Goal: Task Accomplishment & Management: Complete application form

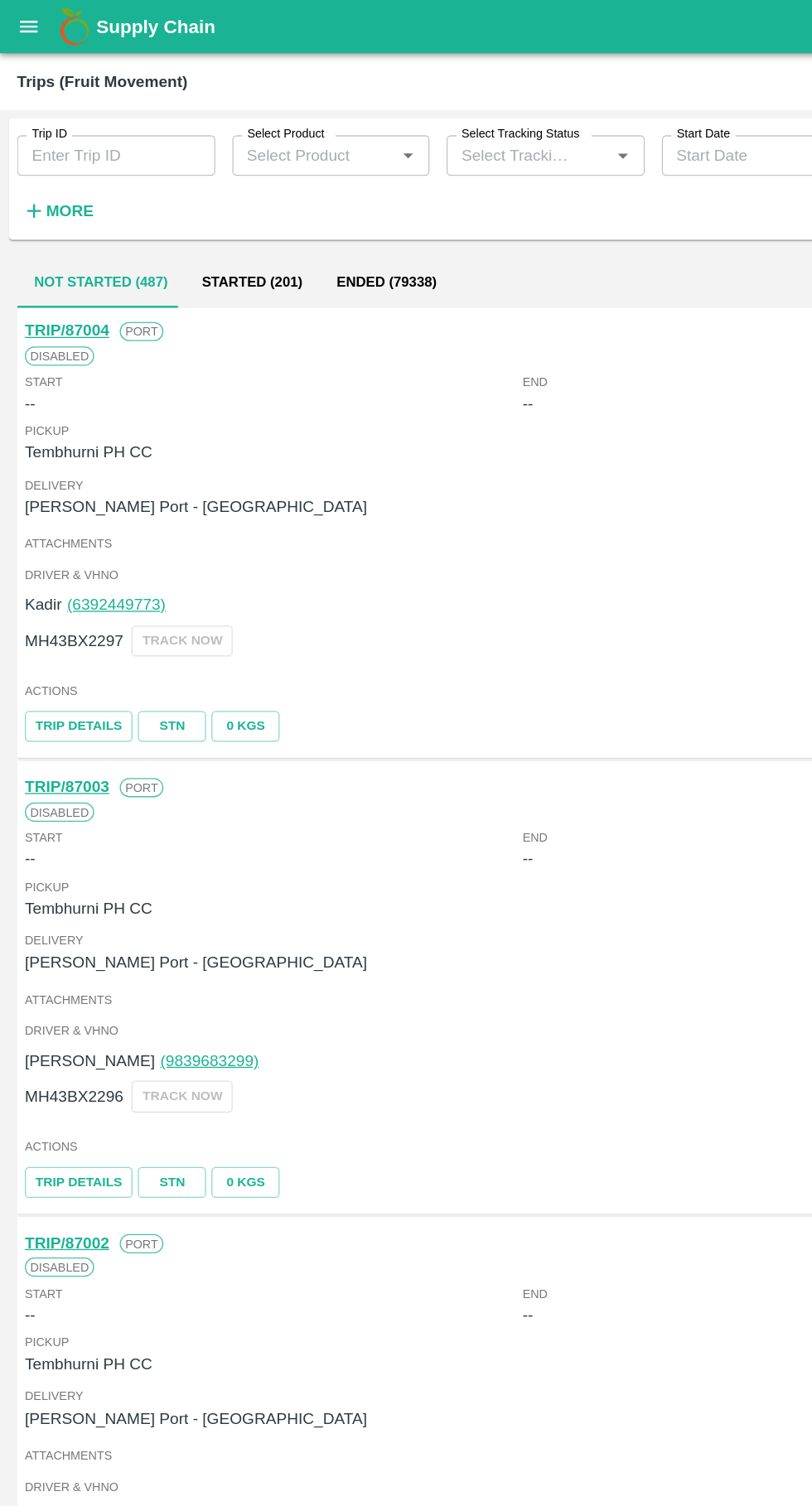
click at [23, 39] on button "open drawer" at bounding box center [23, 21] width 38 height 38
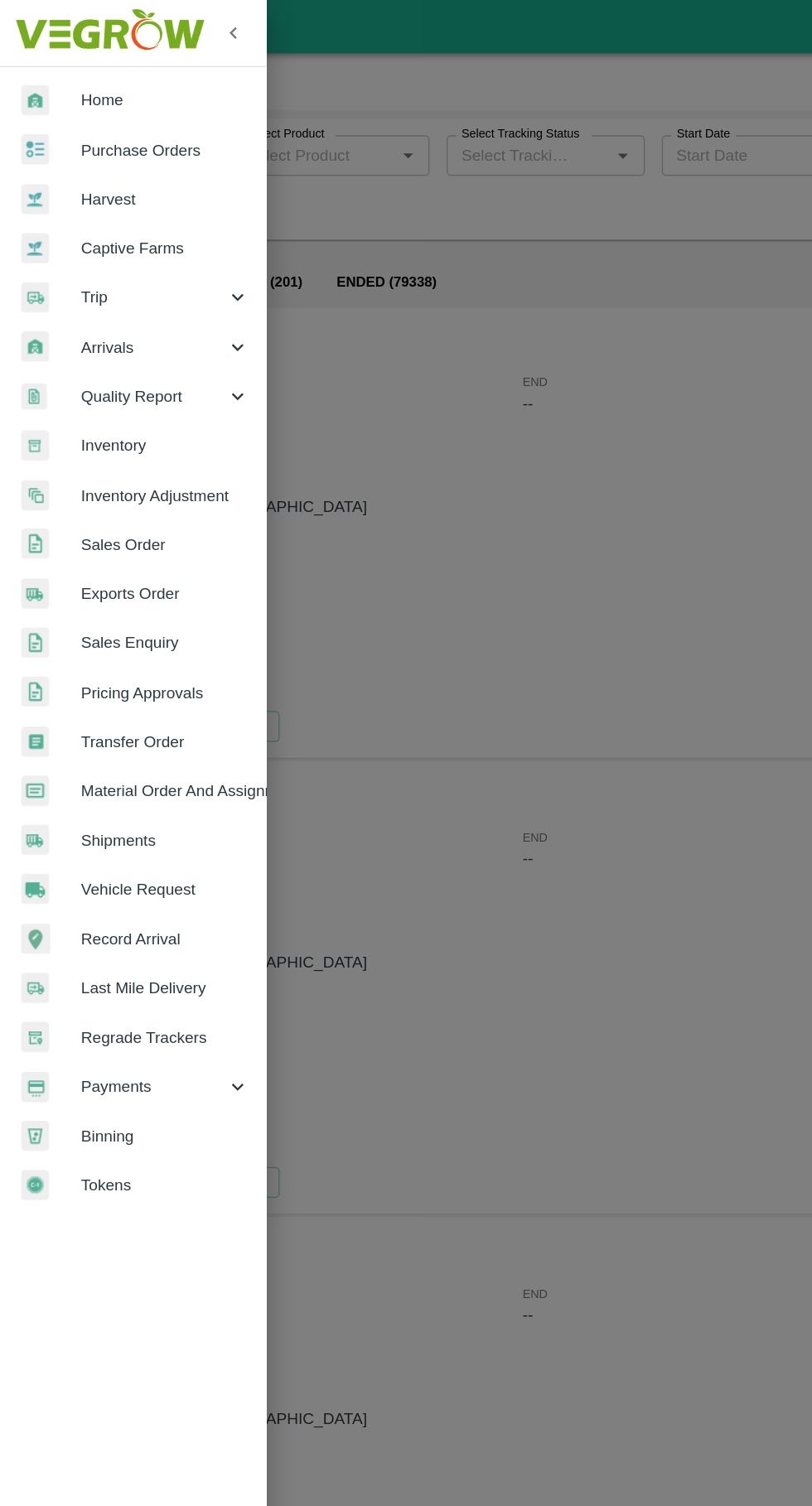
click at [57, 700] on div at bounding box center [39, 691] width 46 height 24
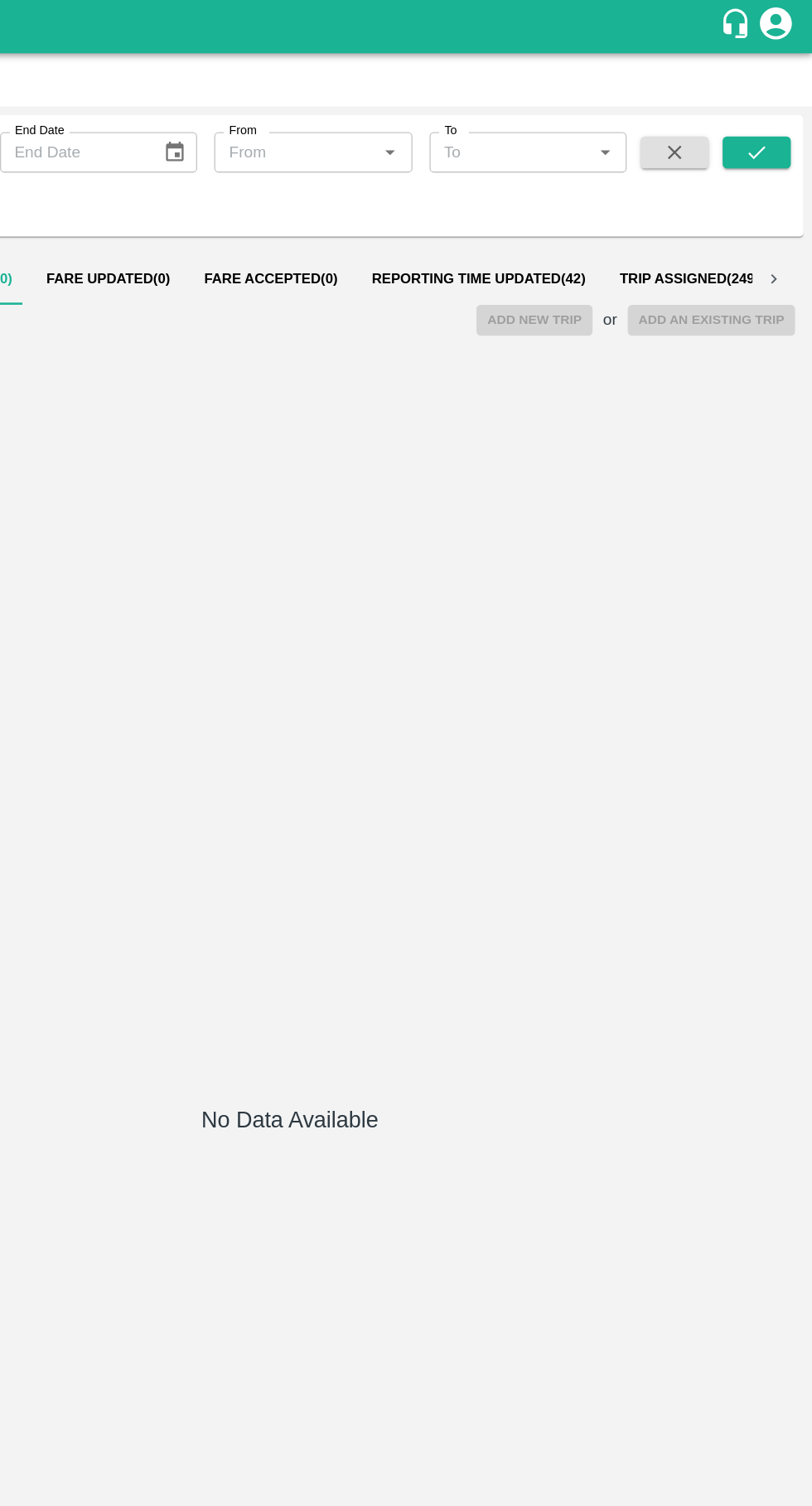
click at [547, 217] on span "Reporting Time Updated ( 42 )" at bounding box center [552, 217] width 166 height 14
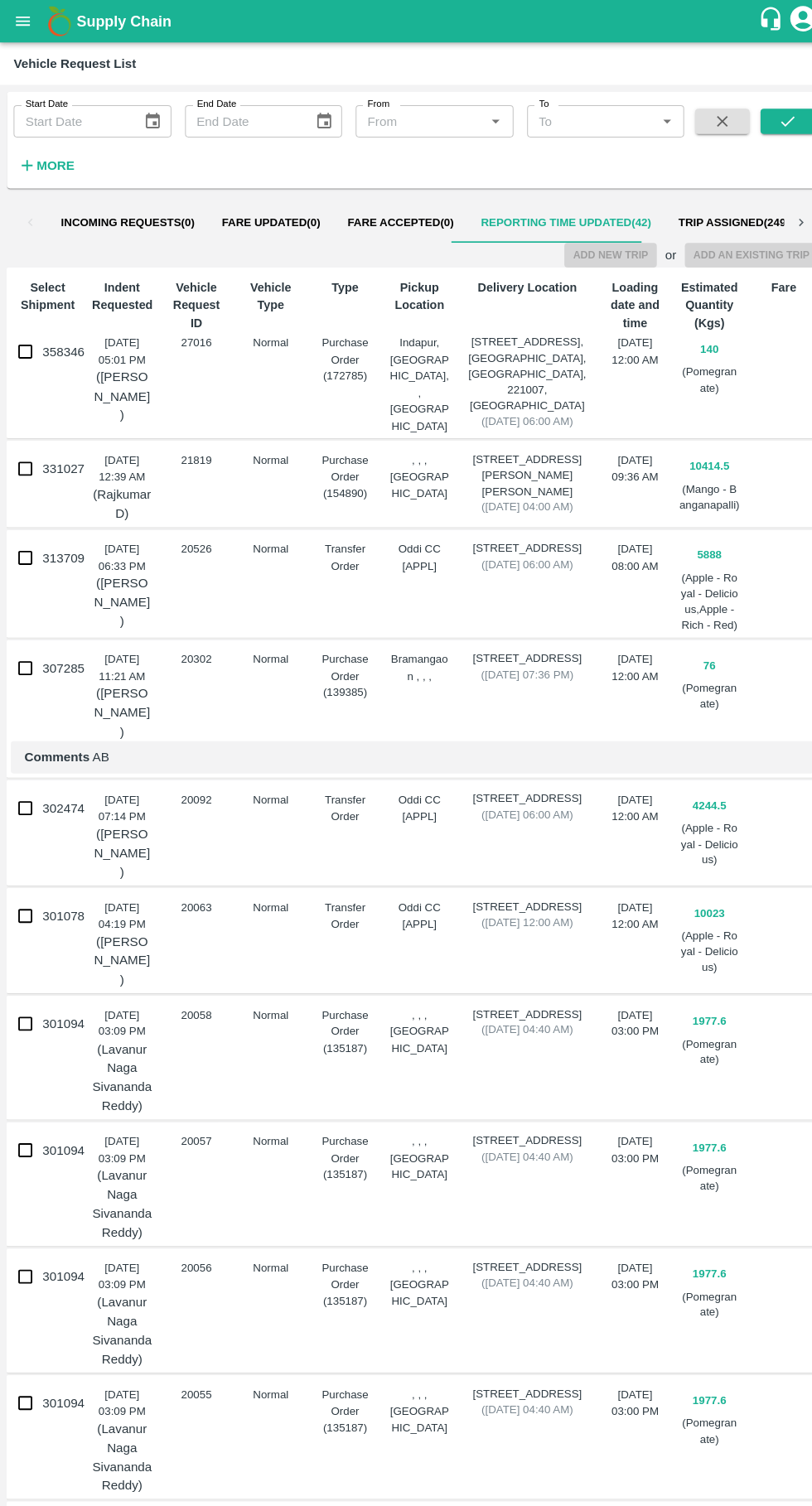
click at [36, 346] on input "358346" at bounding box center [24, 343] width 33 height 33
checkbox input "true"
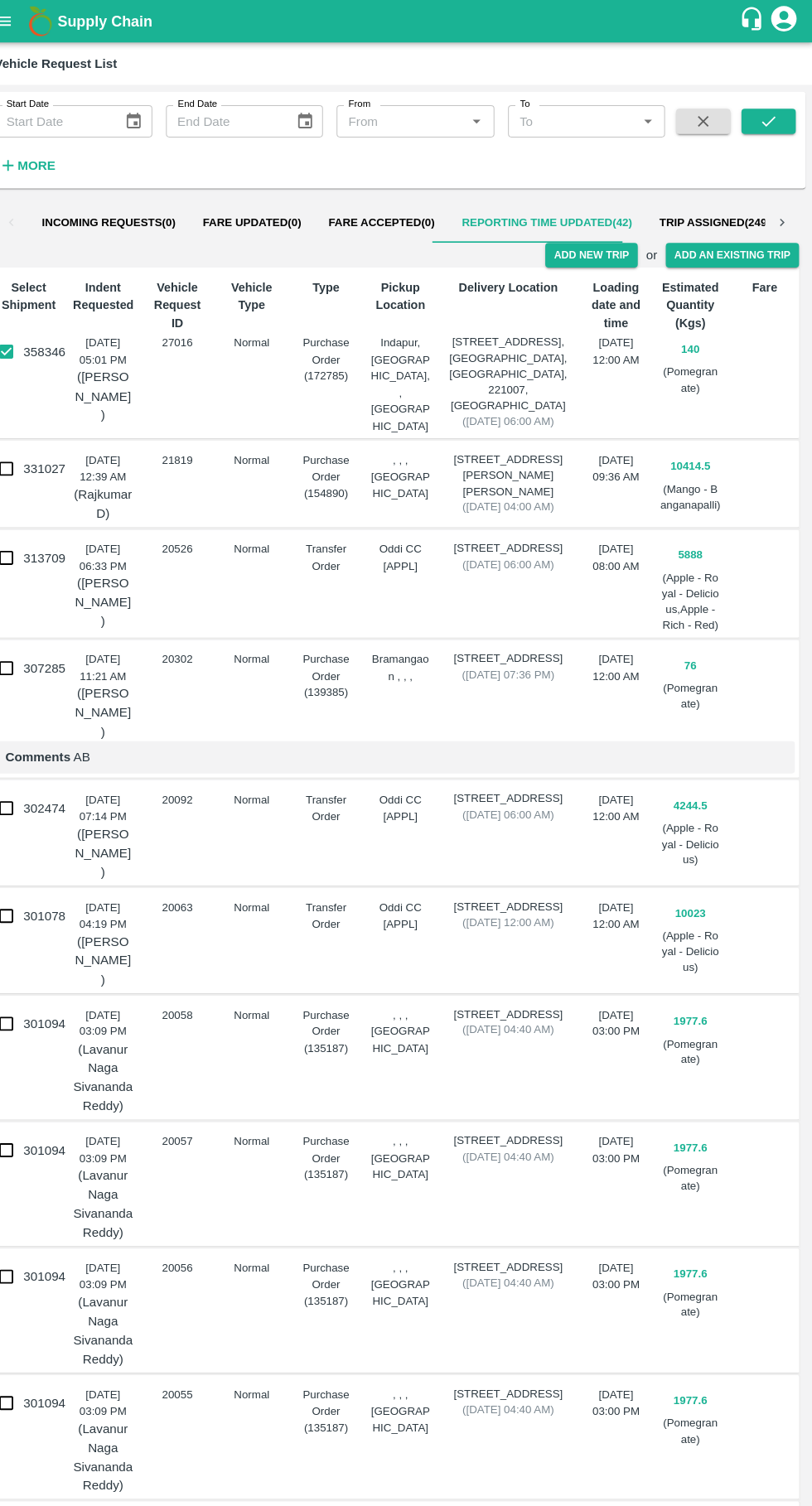
click at [506, 275] on p "Delivery Location" at bounding box center [515, 279] width 124 height 17
click at [615, 249] on button "Add New Trip" at bounding box center [595, 249] width 90 height 24
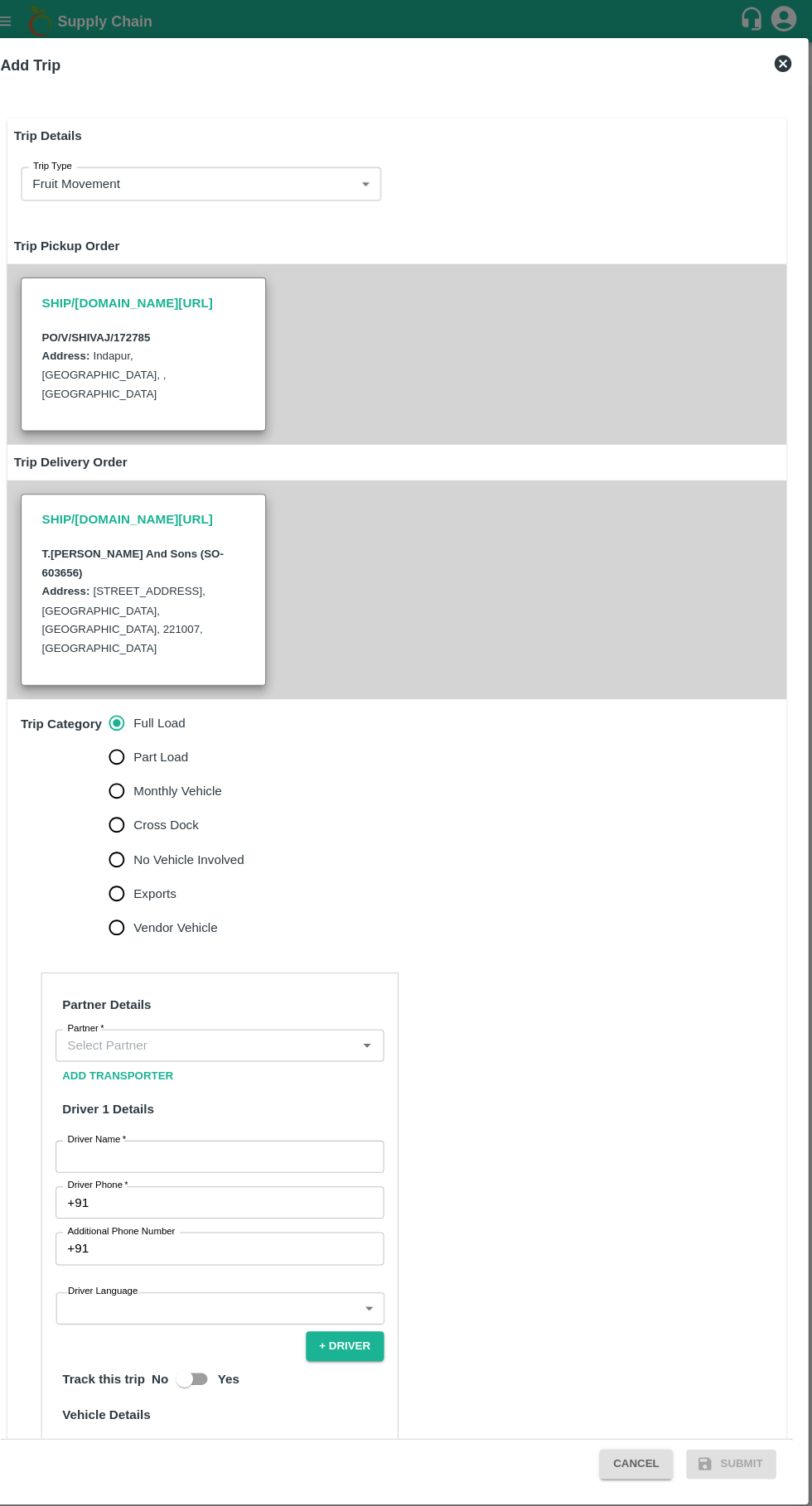
type input "140"
type input "Normal"
click at [129, 755] on input "Monthly Vehicle" at bounding box center [132, 772] width 33 height 33
radio input "true"
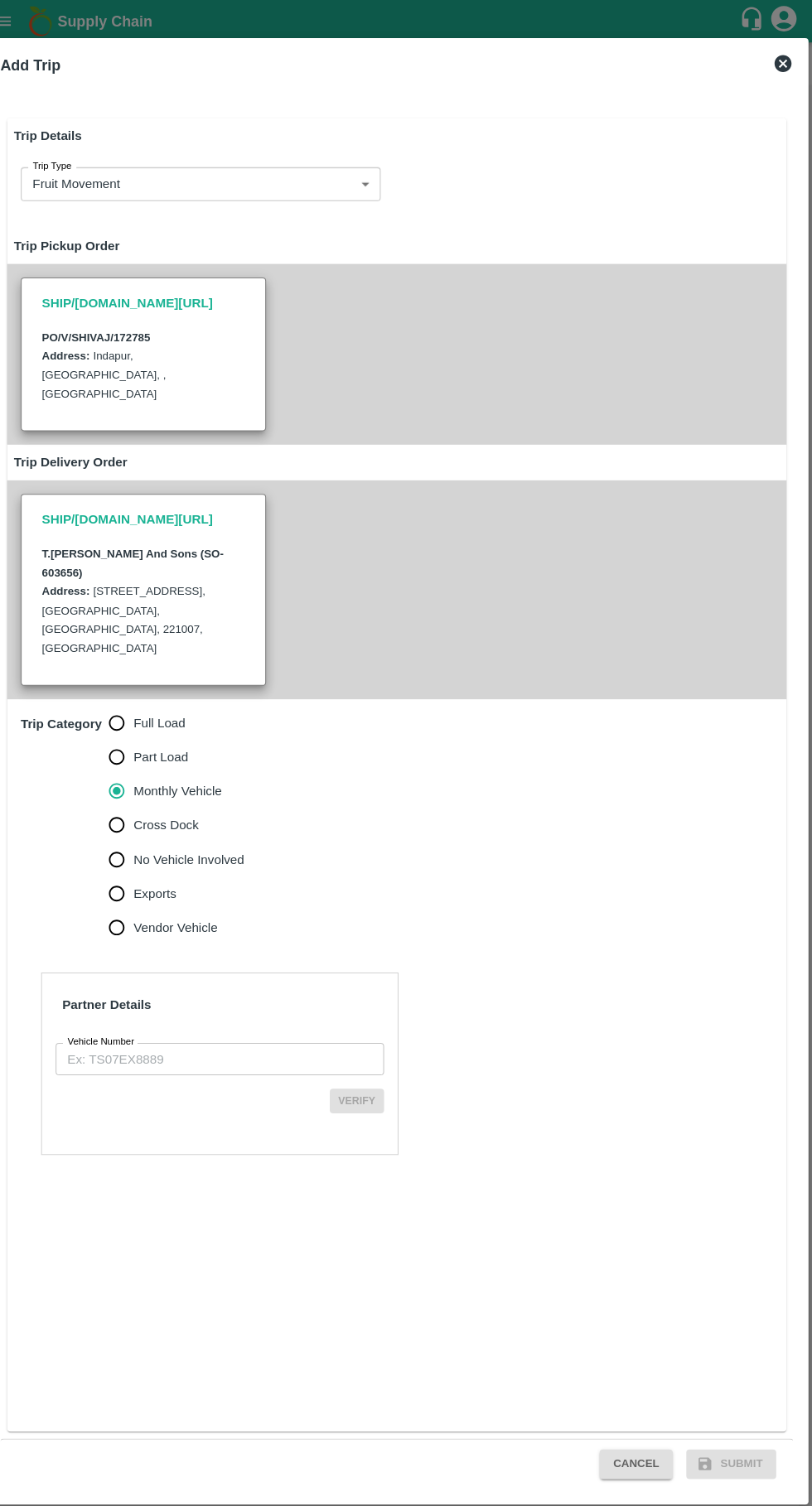
click at [143, 723] on input "Part Load" at bounding box center [132, 739] width 33 height 33
radio input "true"
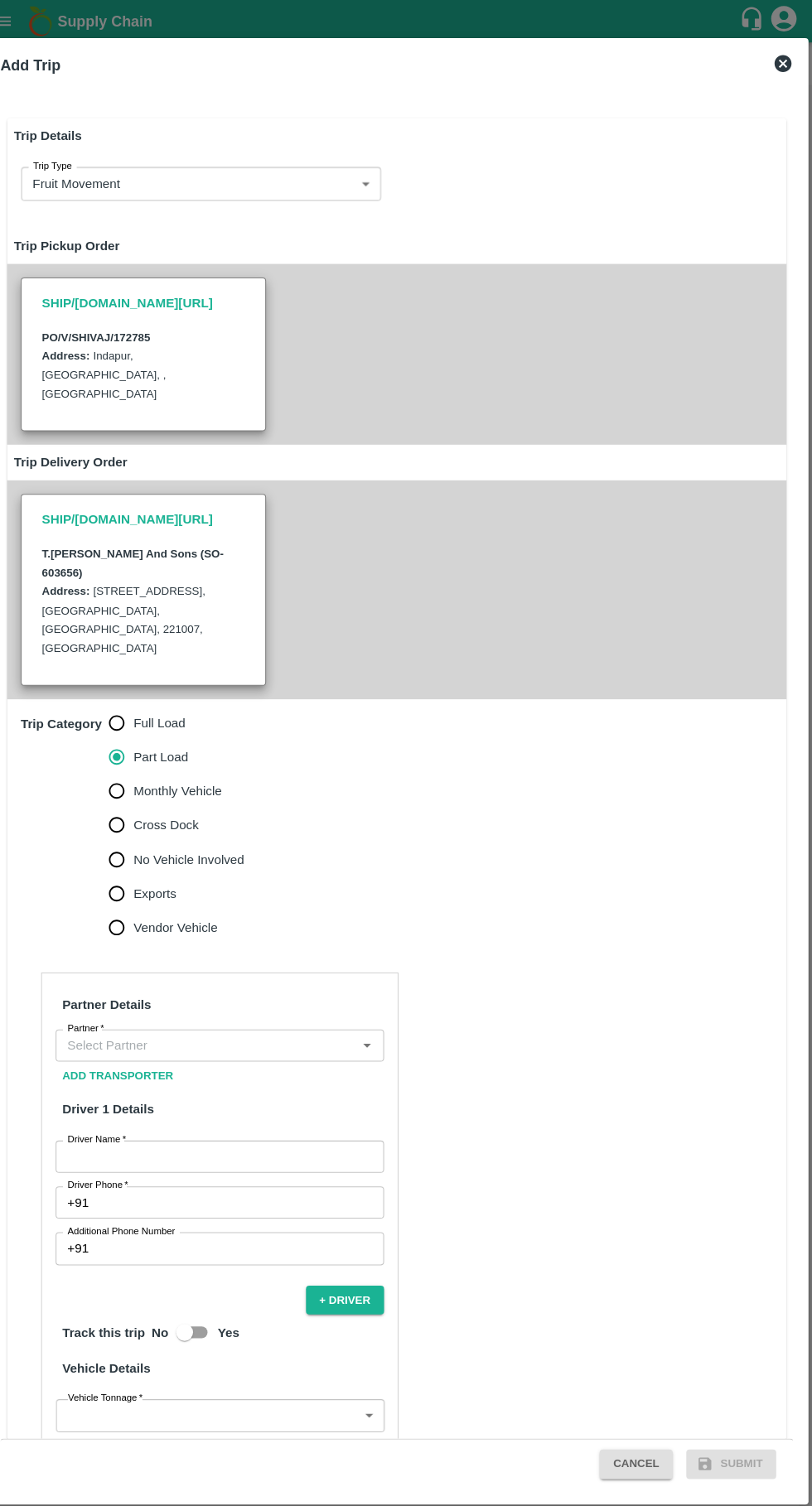
click at [311, 1009] on input "Partner   *" at bounding box center [219, 1020] width 283 height 22
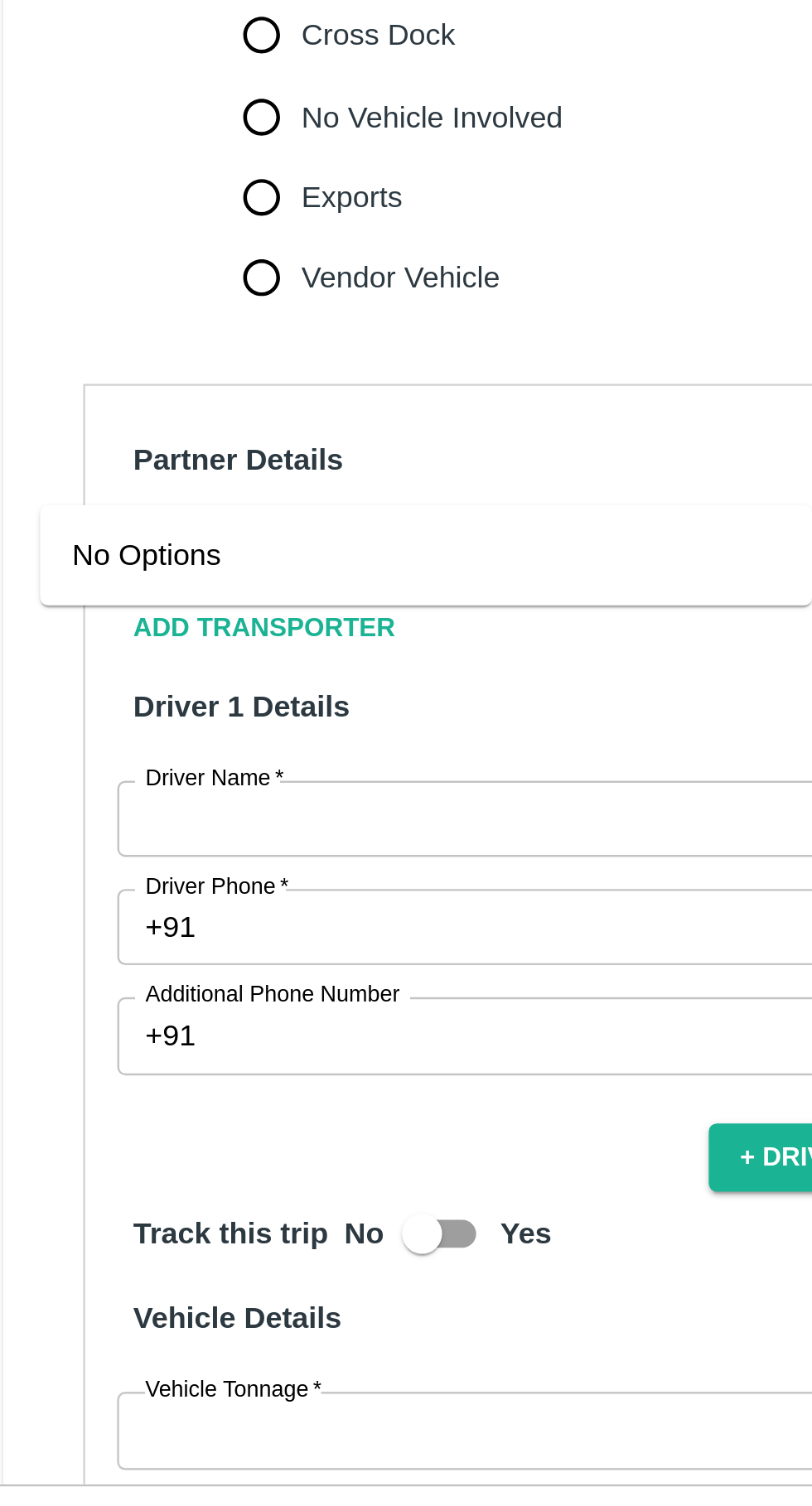
type input "[PERSON_NAME]"
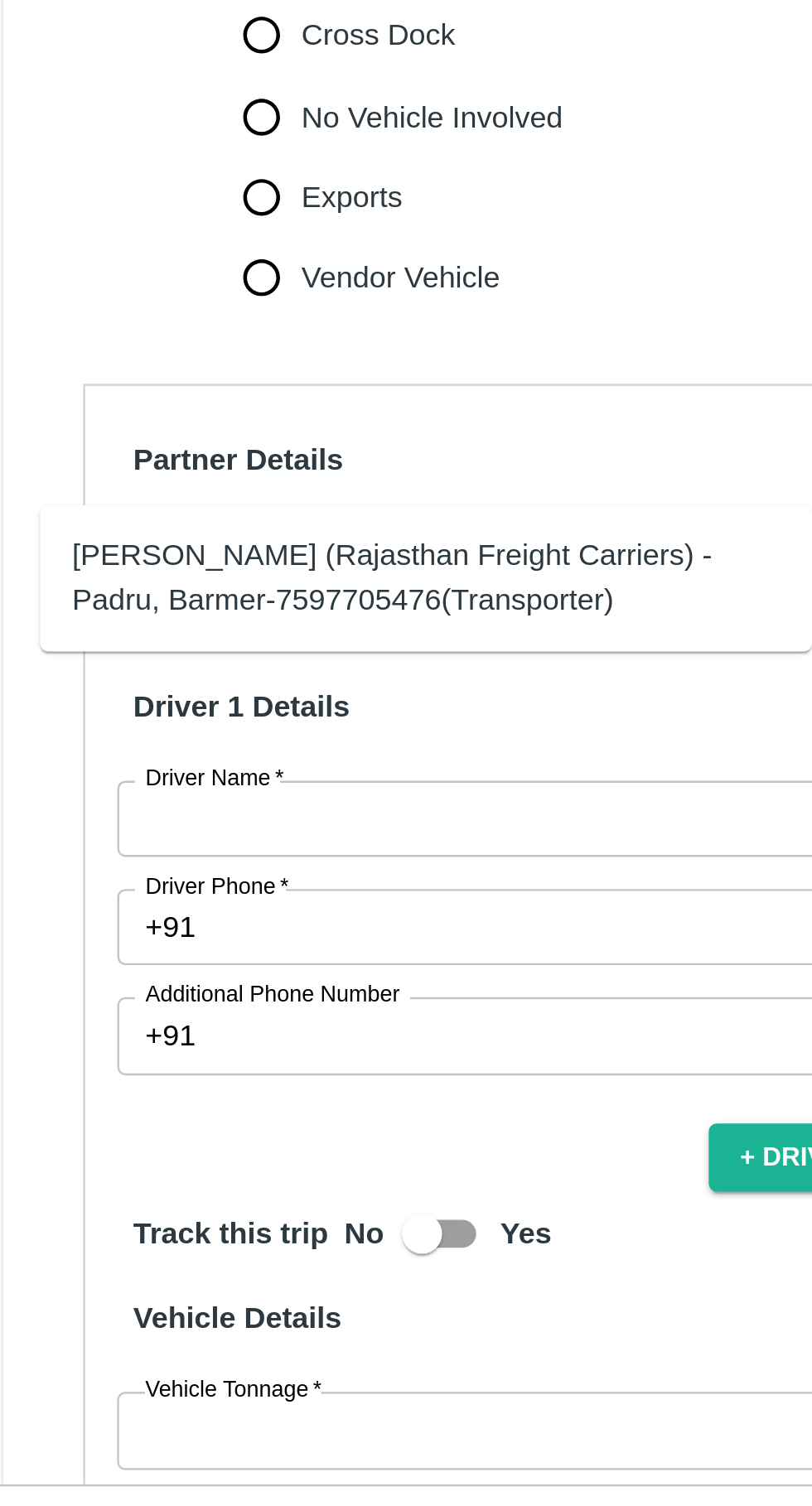
click at [99, 1026] on div "[PERSON_NAME] (Rajasthan Freight Carriers) -Padru, Barmer-7597705476(Transporte…" at bounding box center [200, 1029] width 292 height 37
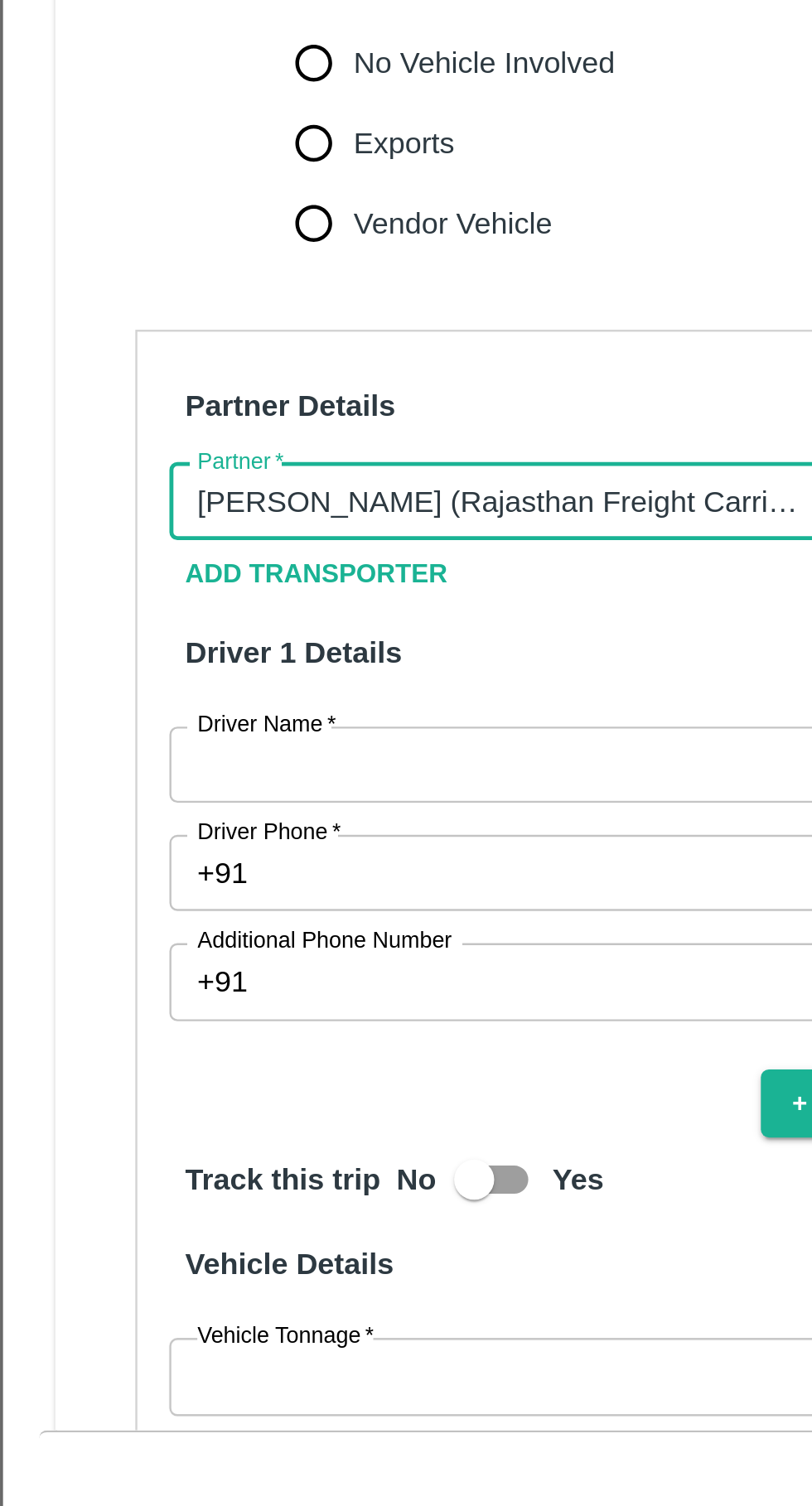
type input "[PERSON_NAME] (Rajasthan Freight Carriers) -Padru, Barmer-7597705476(Transporte…"
click at [101, 1106] on label "Driver Name   *" at bounding box center [112, 1113] width 57 height 14
click at [101, 1113] on input "Driver Name   *" at bounding box center [233, 1129] width 320 height 32
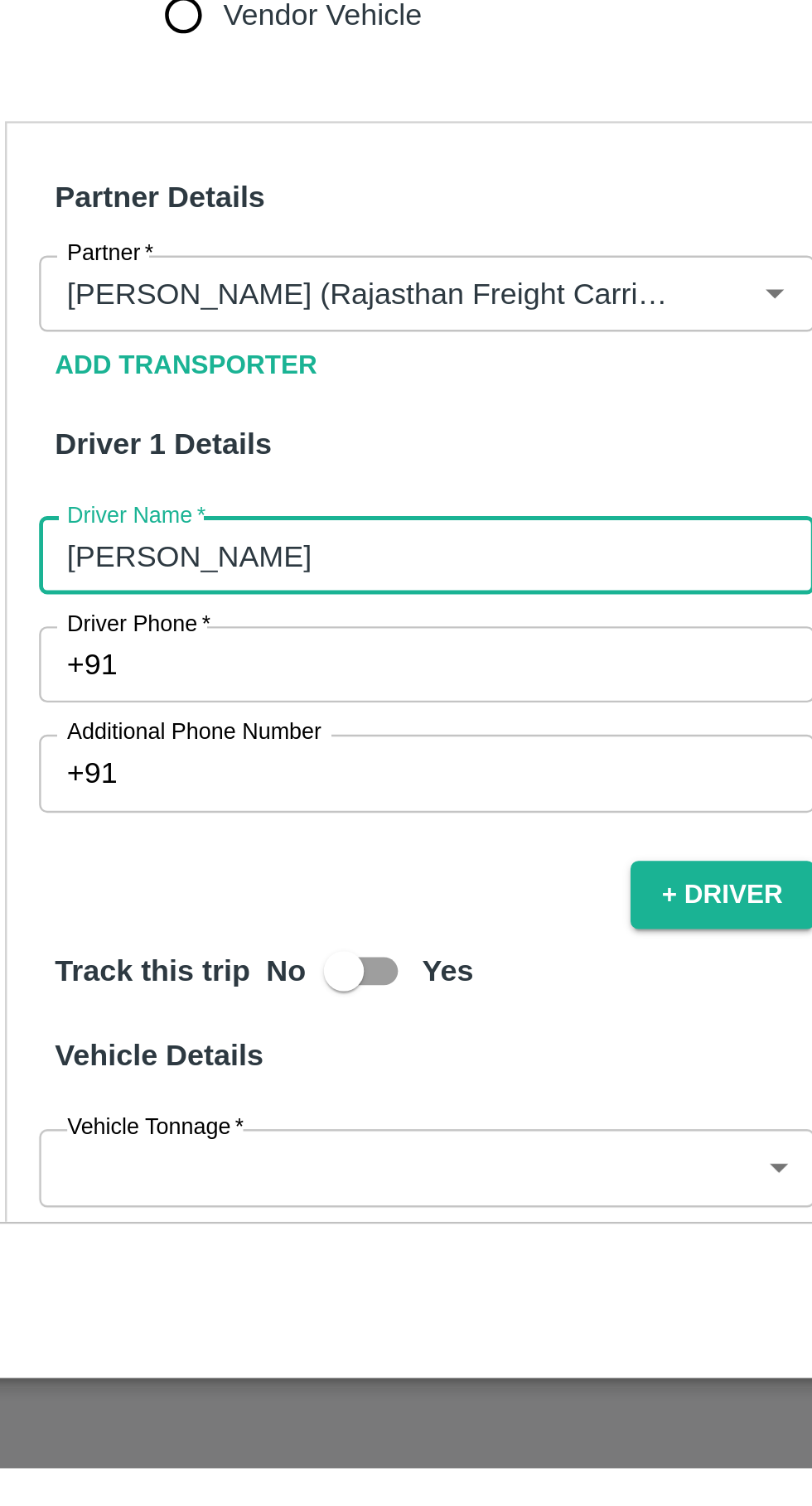
type input "[PERSON_NAME]"
click at [116, 1158] on input "Driver Phone   *" at bounding box center [252, 1173] width 281 height 32
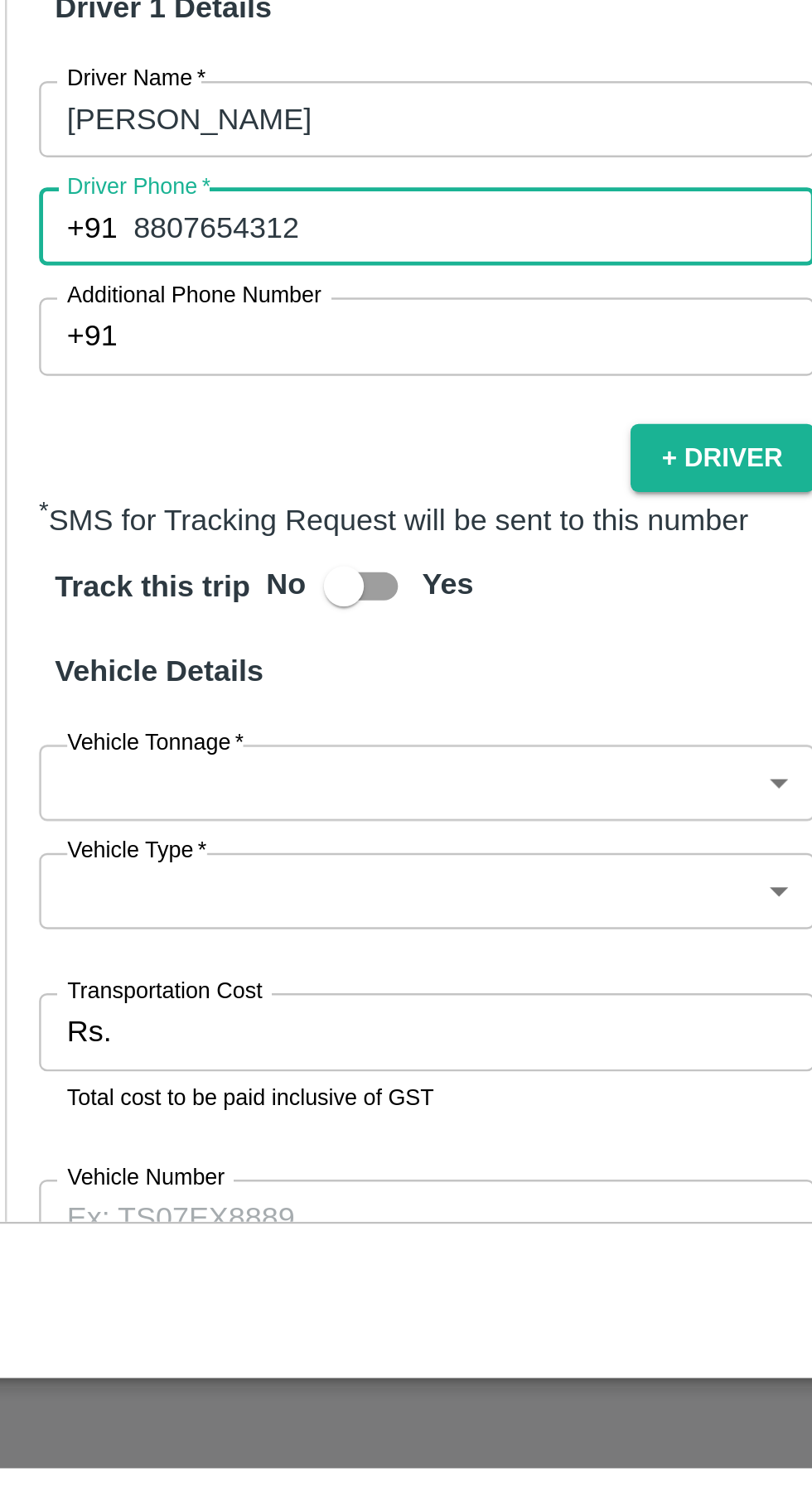
scroll to position [213, 0]
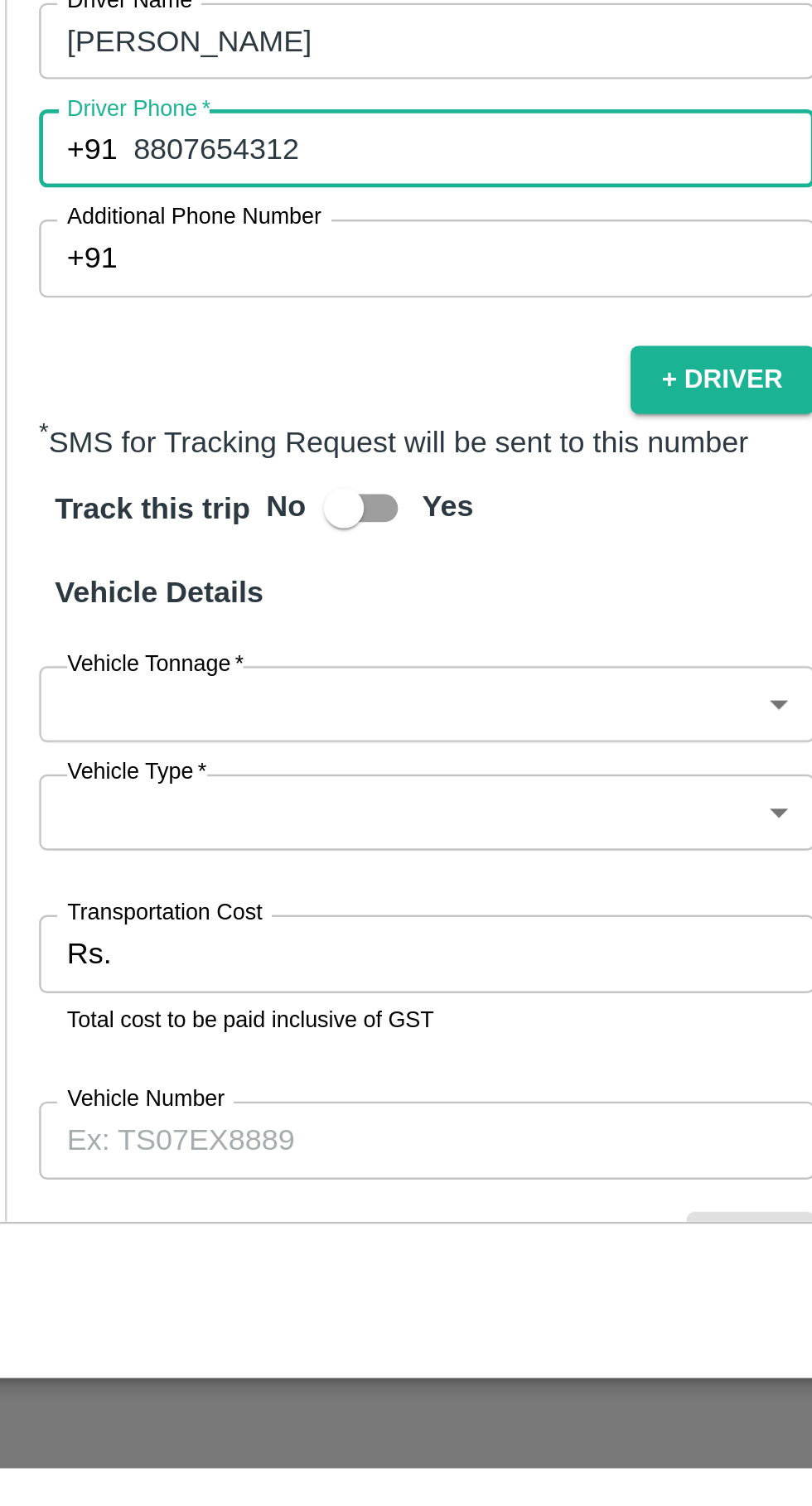
type input "8807654312"
click at [103, 1160] on body "Supply Chain Vehicle Request List Start Date Start Date End Date End Date From …" at bounding box center [406, 753] width 812 height 1506
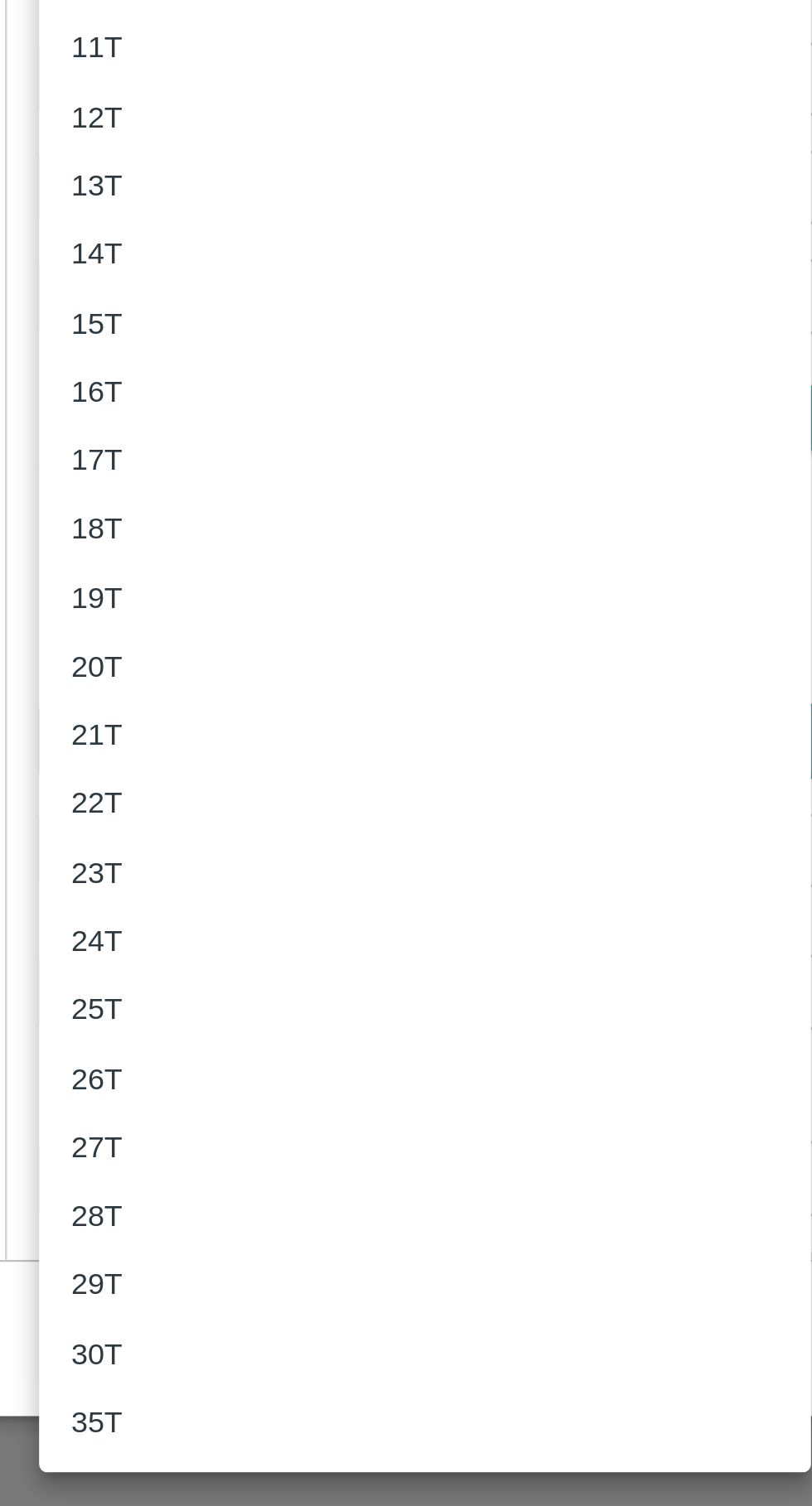
click at [83, 1100] on li "18T" at bounding box center [232, 1101] width 319 height 28
type input "18000"
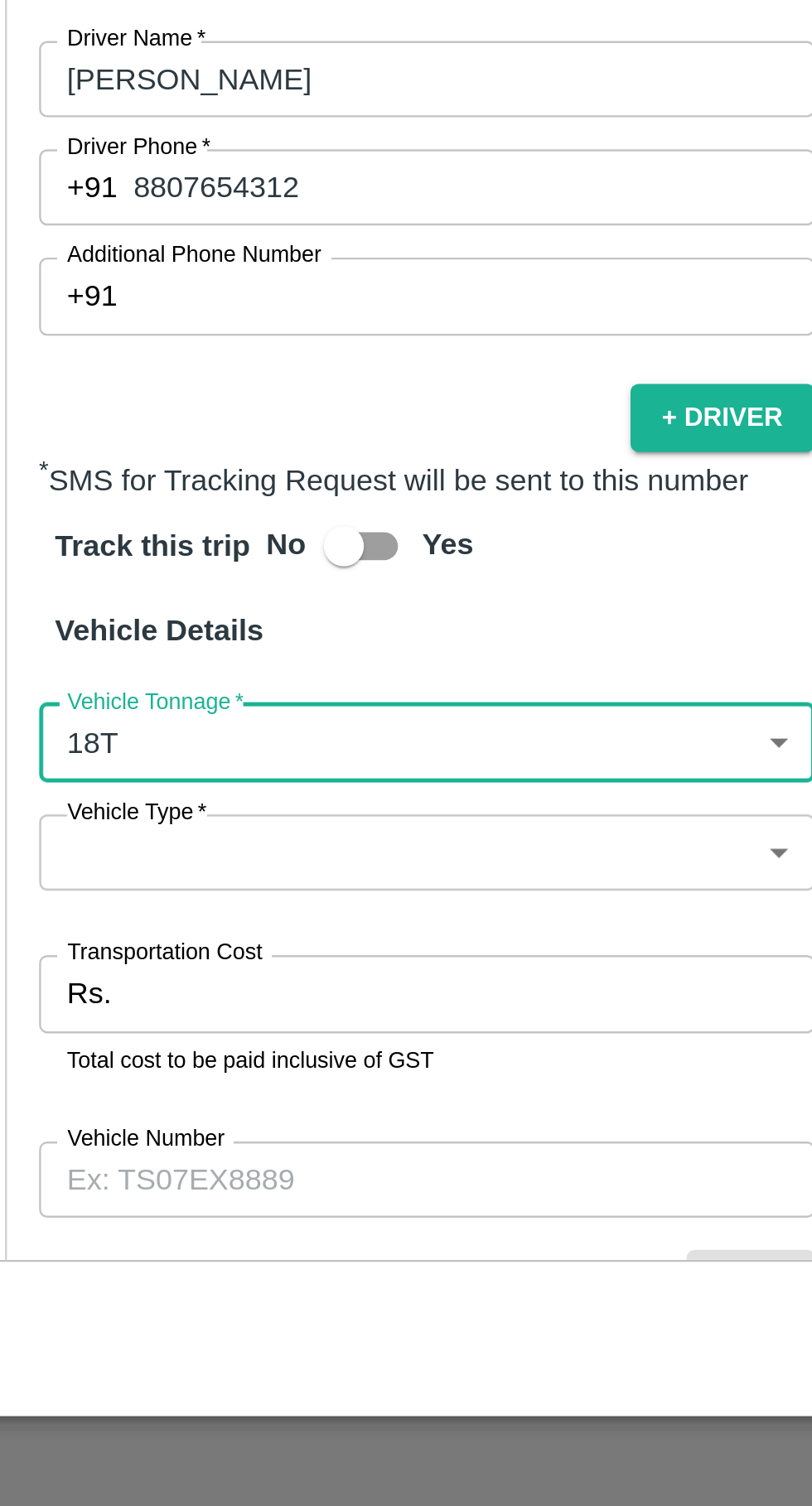
click at [123, 1195] on body "Supply Chain Vehicle Request List Start Date Start Date End Date End Date From …" at bounding box center [406, 753] width 812 height 1506
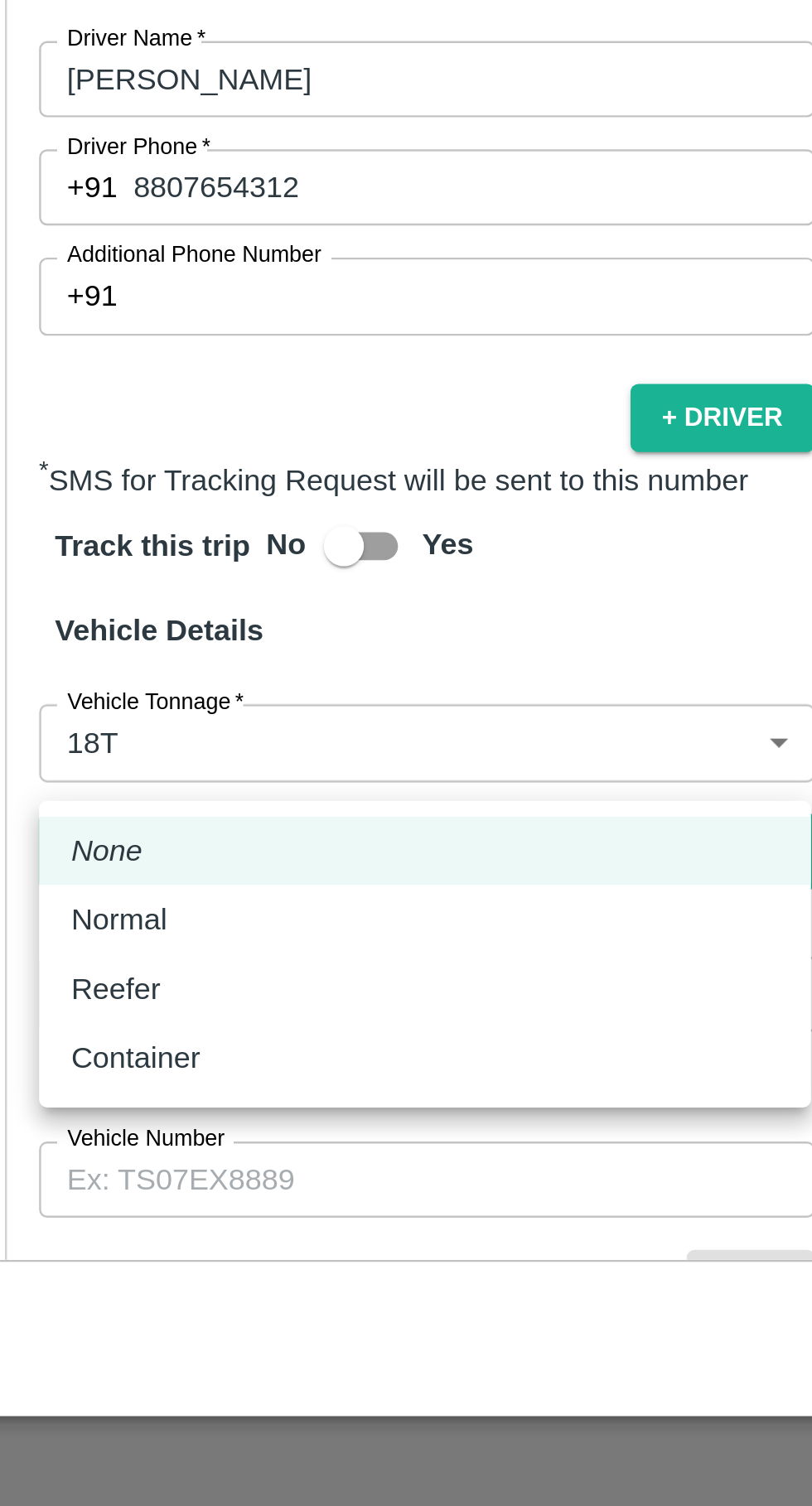
click at [165, 1253] on li "Normal" at bounding box center [232, 1263] width 319 height 28
type input "Normal"
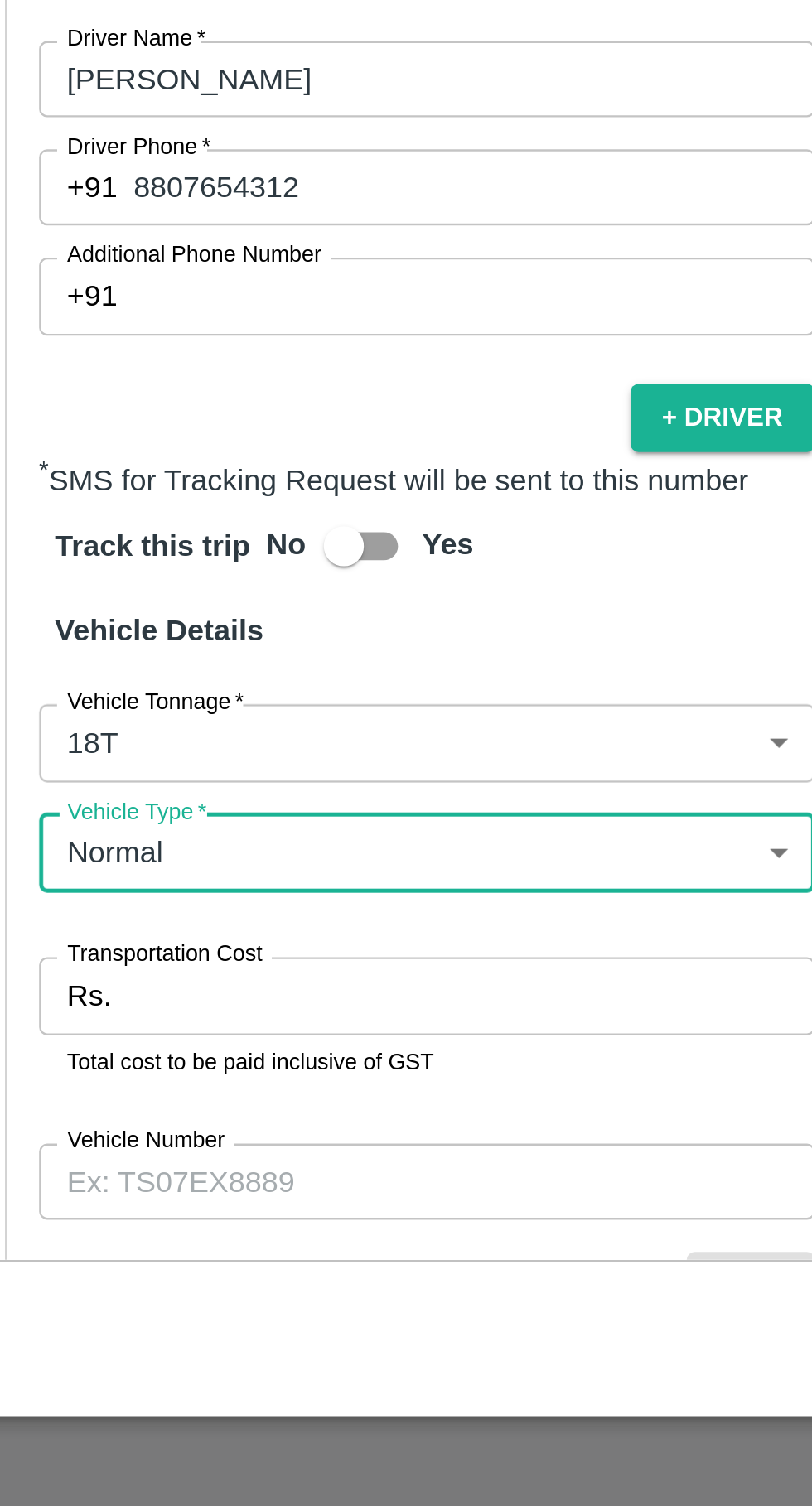
click at [165, 1279] on input "Transportation Cost" at bounding box center [251, 1294] width 284 height 32
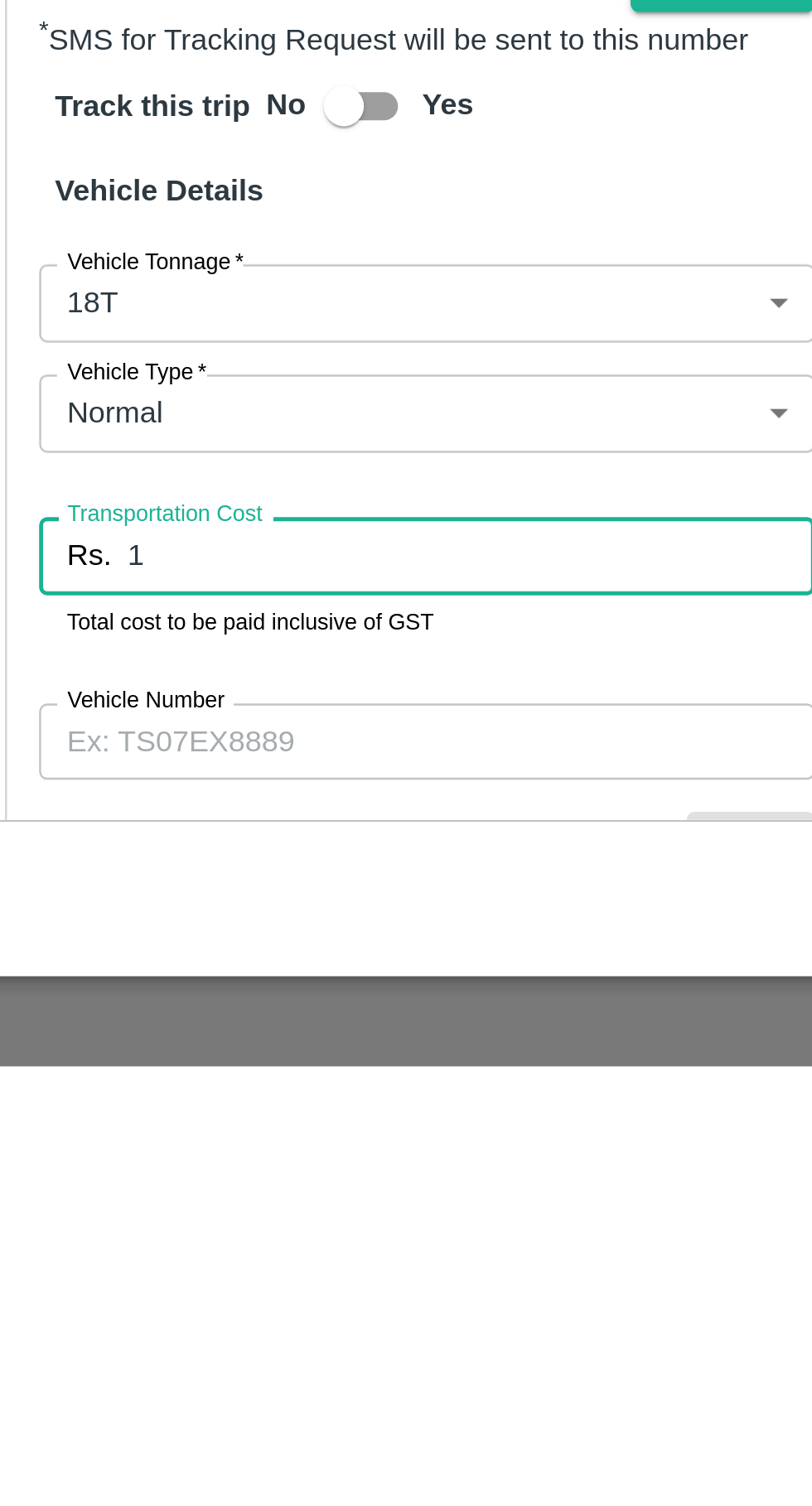
type input "1"
click at [143, 1356] on input "Vehicle Number" at bounding box center [233, 1371] width 320 height 32
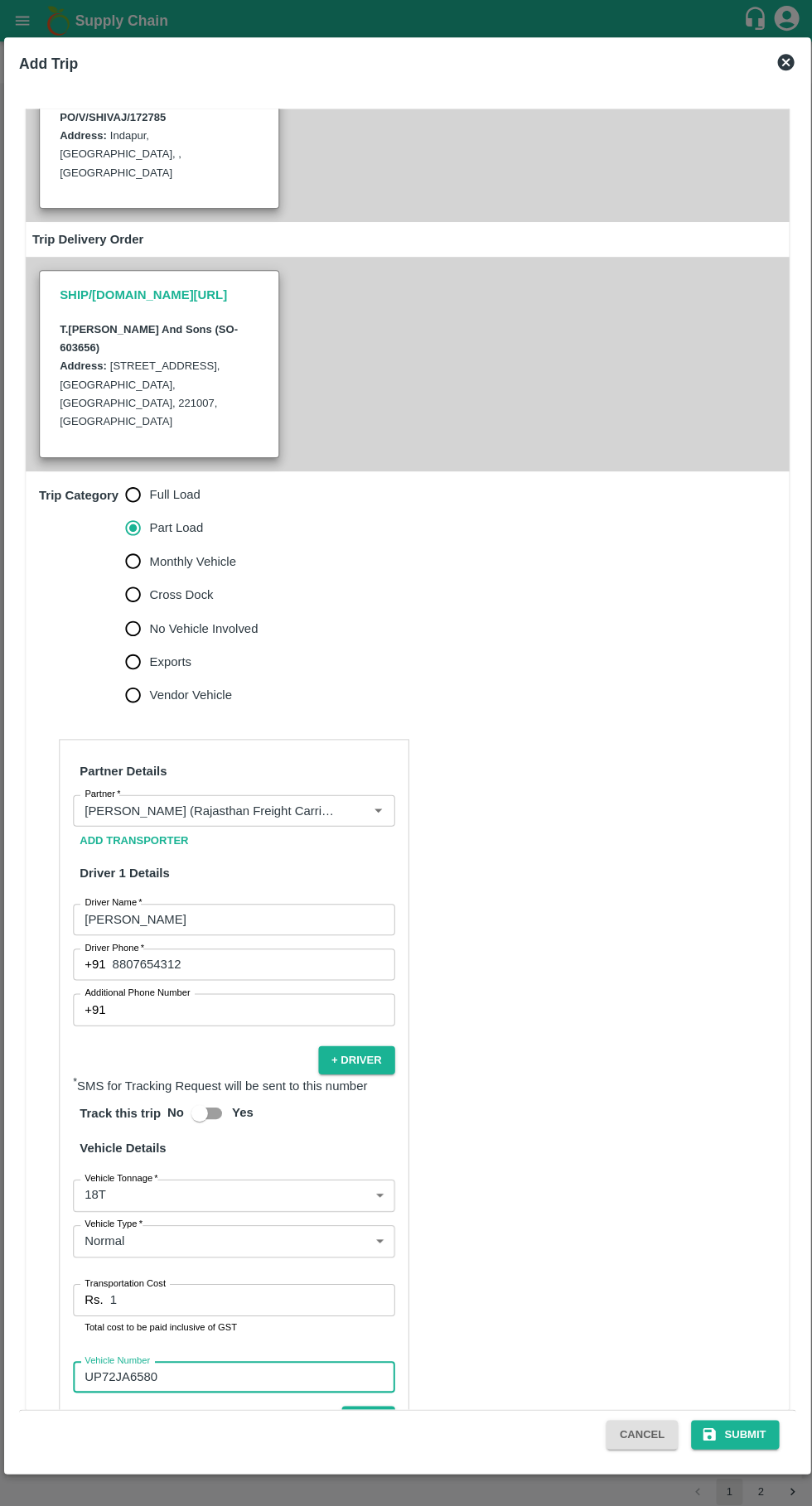
scroll to position [214, 0]
type input "UP72JA6580"
click at [731, 1421] on button "Submit" at bounding box center [732, 1429] width 88 height 29
